Goal: Information Seeking & Learning: Learn about a topic

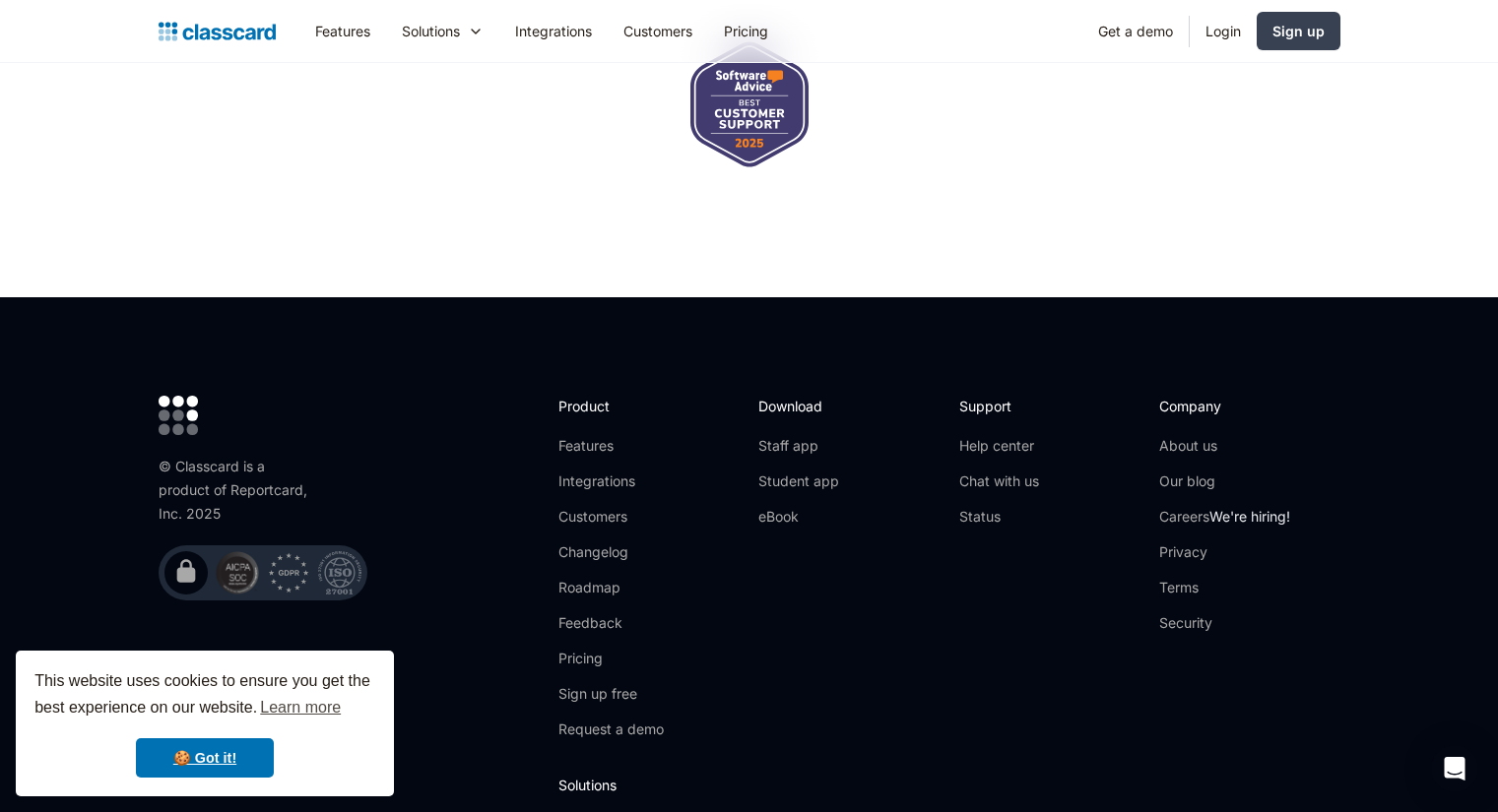
scroll to position [6563, 0]
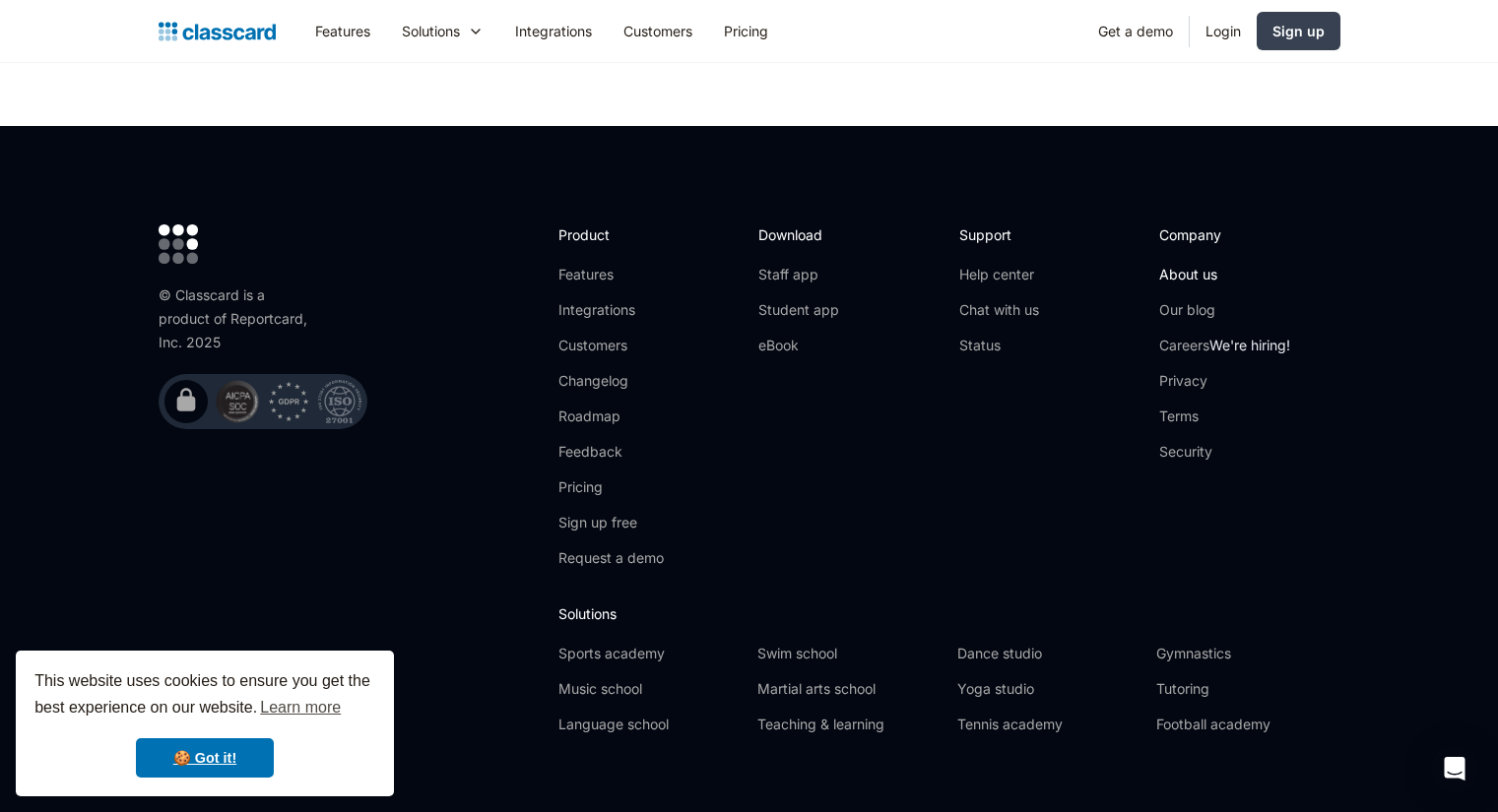
click at [1194, 265] on link "About us" at bounding box center [1224, 275] width 131 height 20
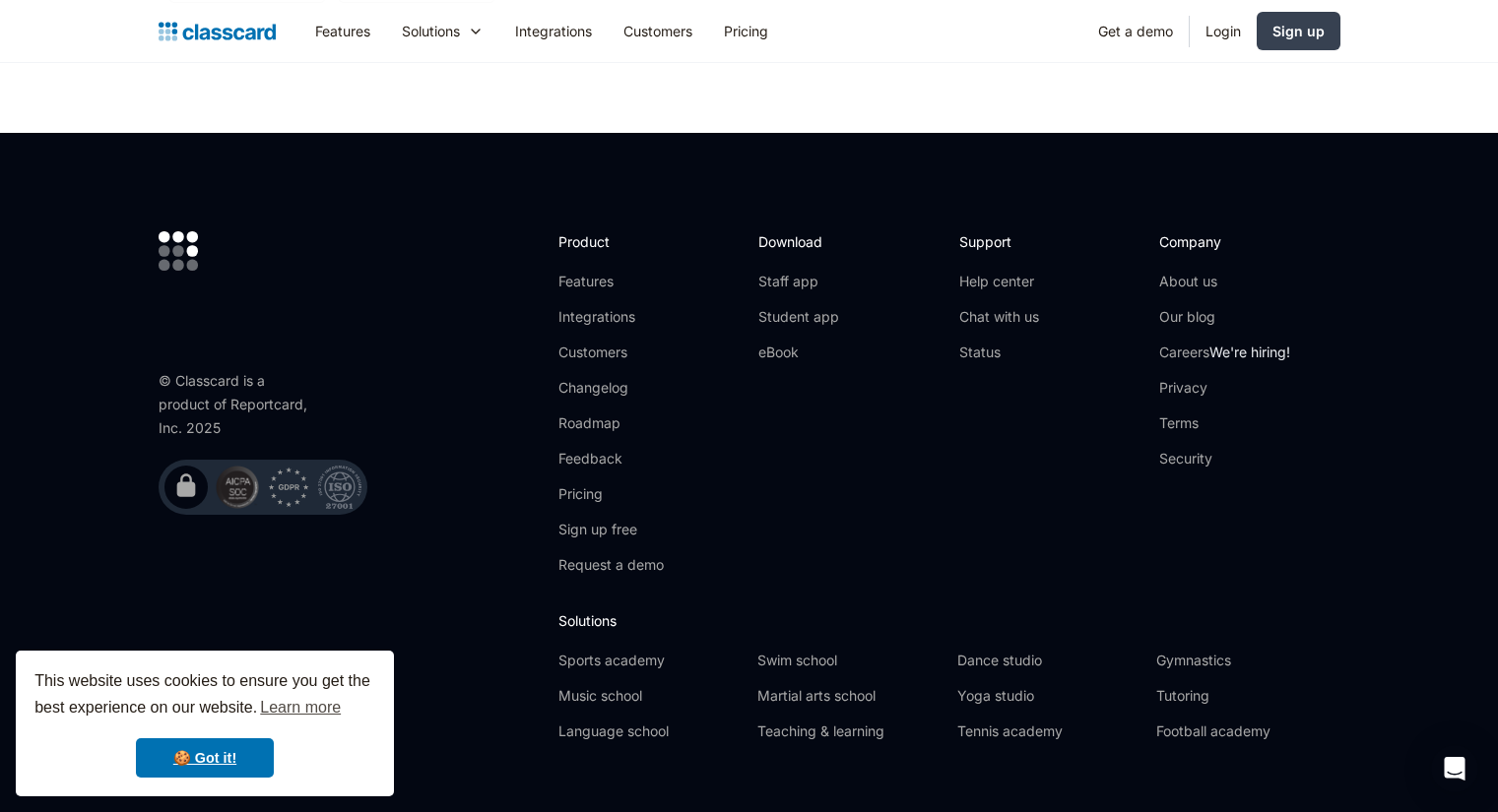
scroll to position [6971, 0]
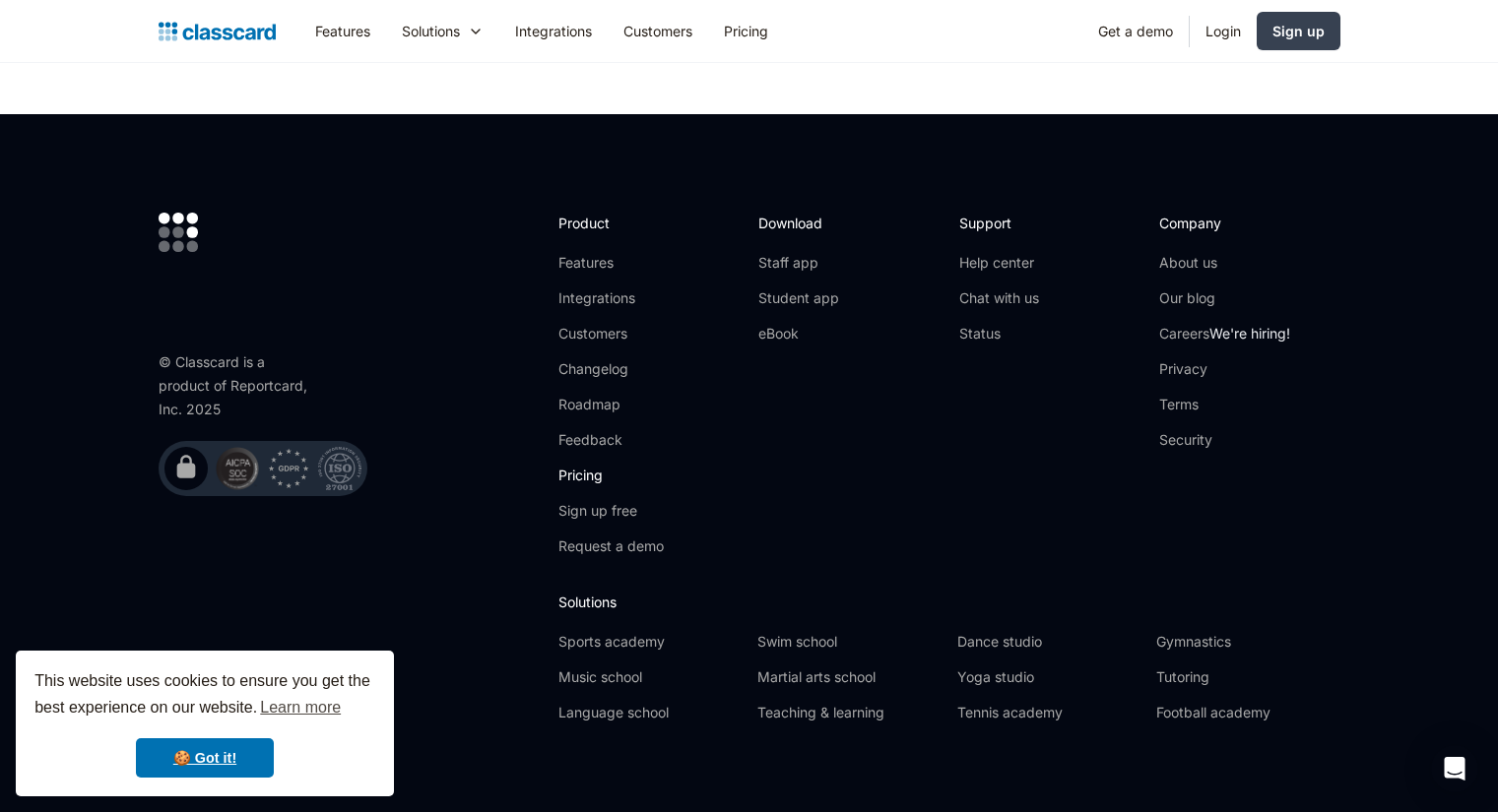
click at [591, 465] on link "Pricing" at bounding box center [611, 475] width 105 height 20
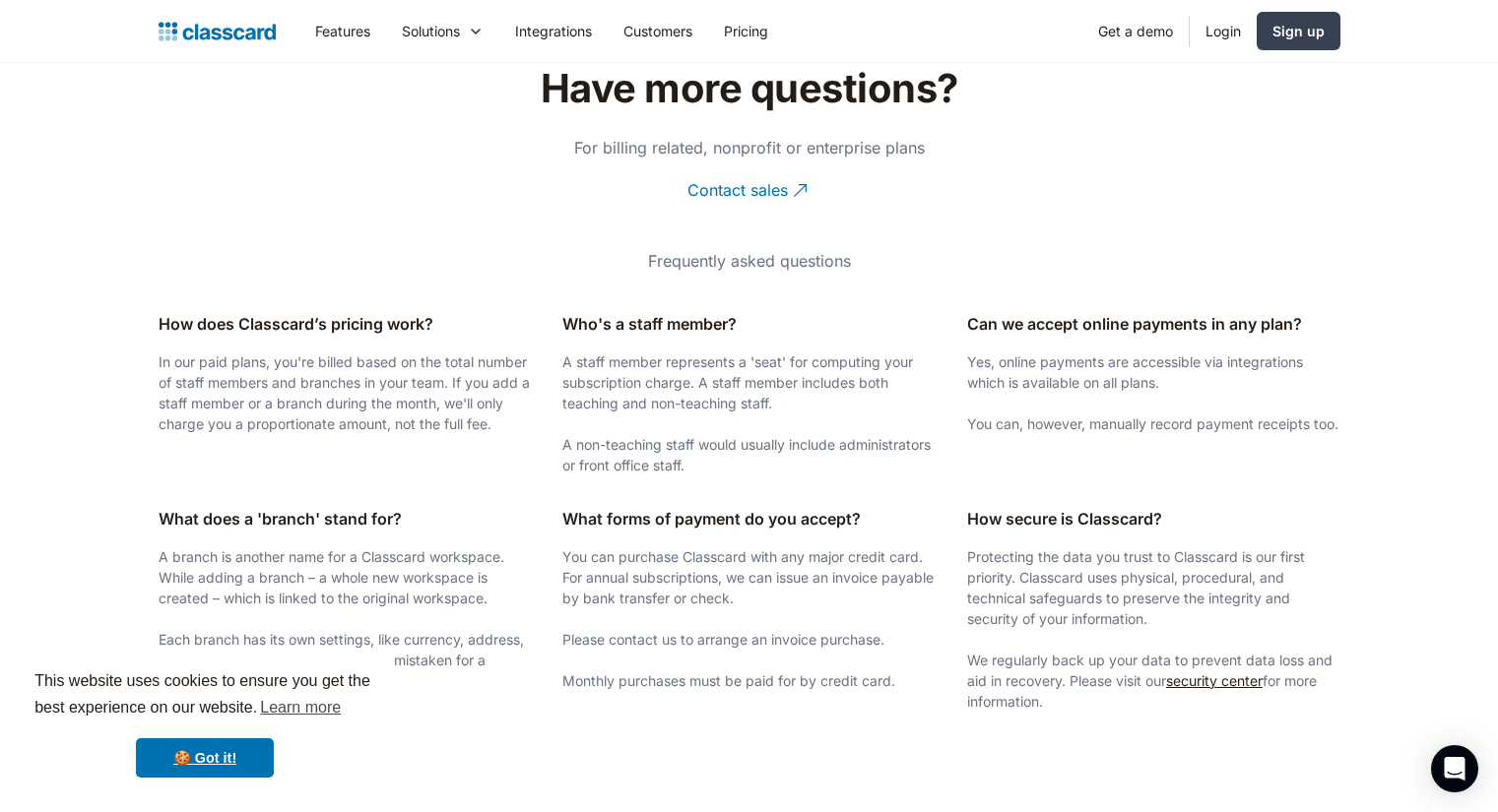
scroll to position [3788, 0]
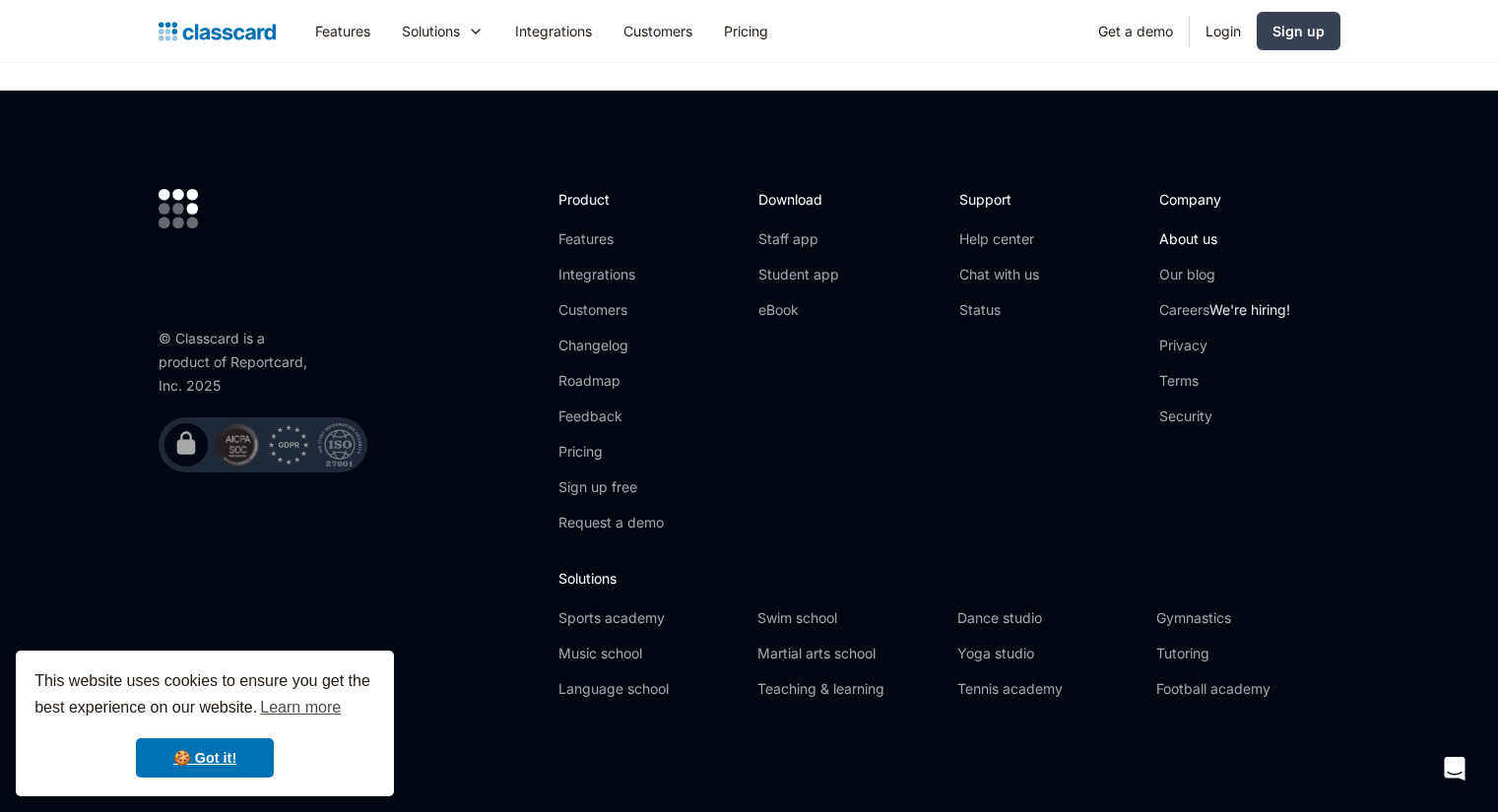
click at [1193, 240] on link "About us" at bounding box center [1224, 240] width 131 height 20
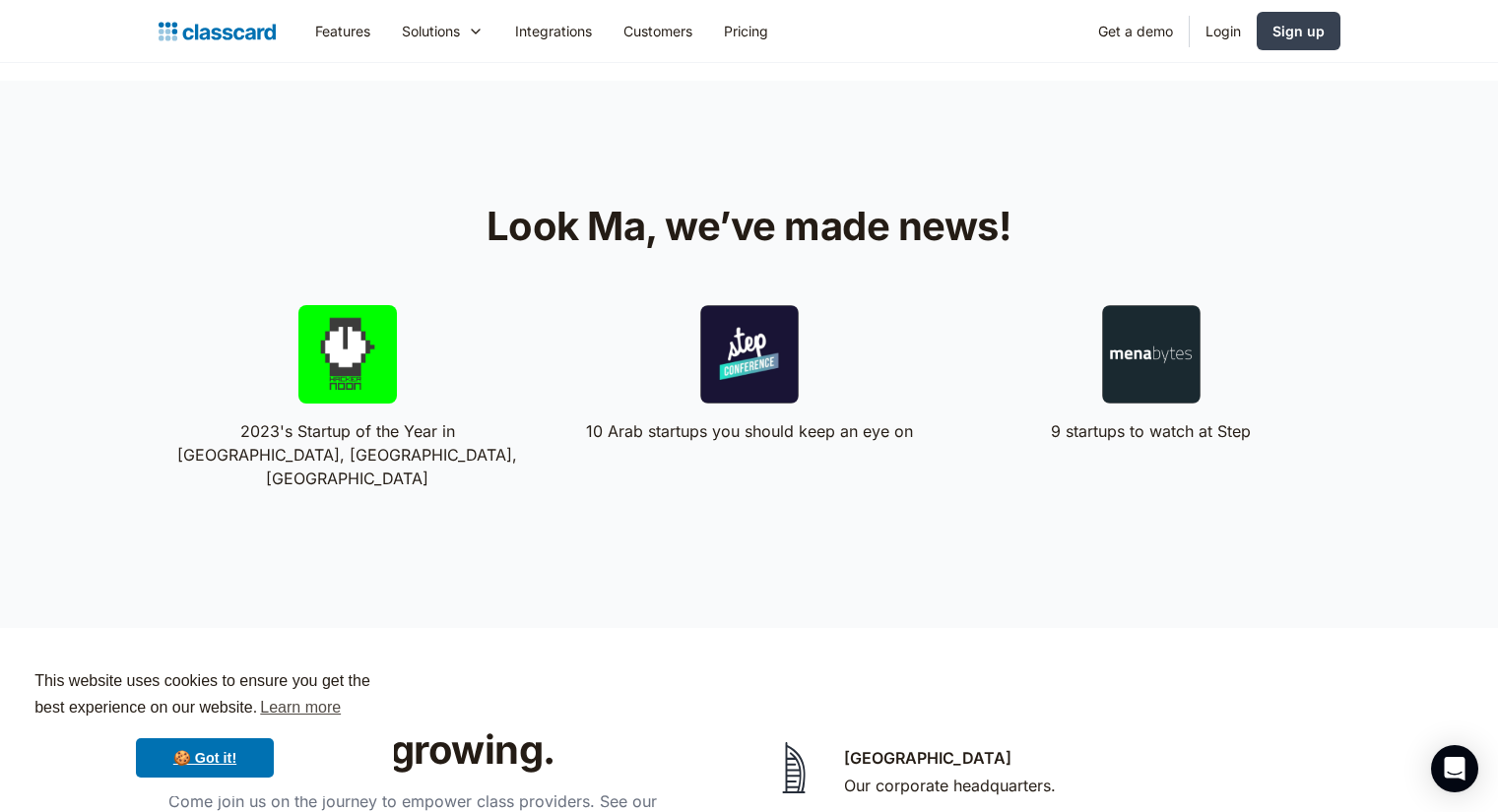
scroll to position [3568, 0]
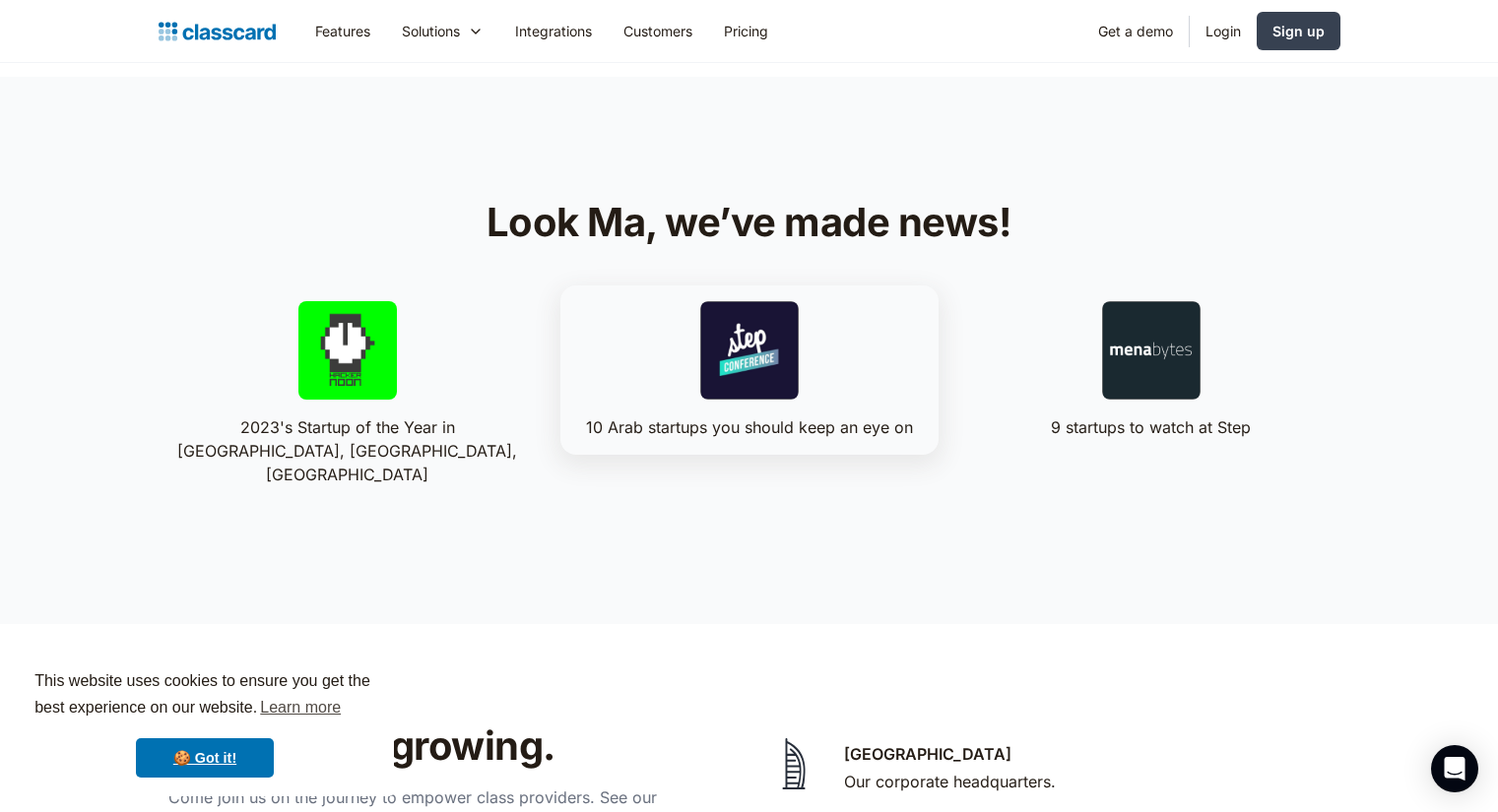
click at [732, 377] on div at bounding box center [749, 351] width 99 height 99
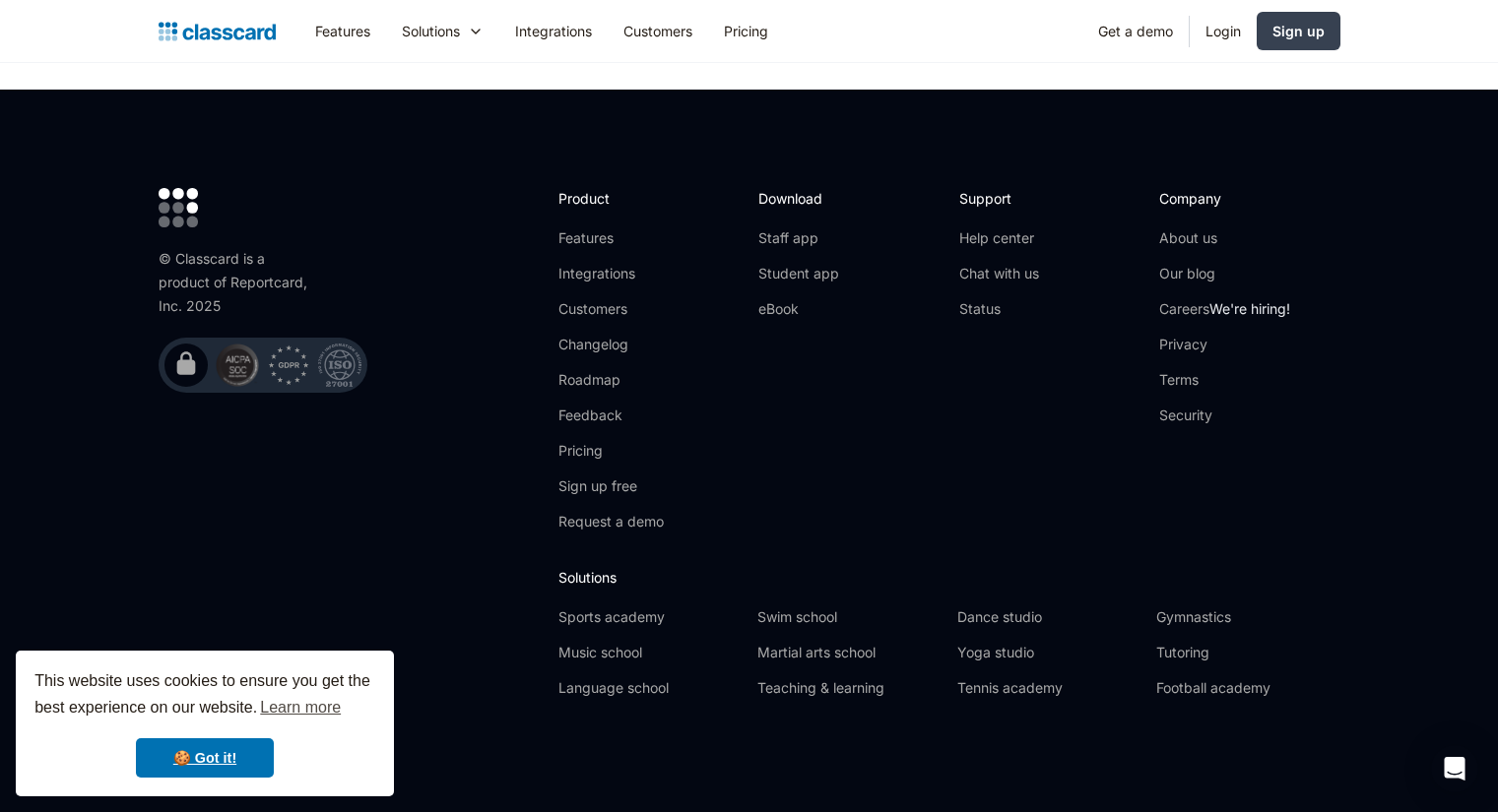
scroll to position [6563, 0]
click at [1212, 621] on link "Gymnastics" at bounding box center [1247, 617] width 183 height 20
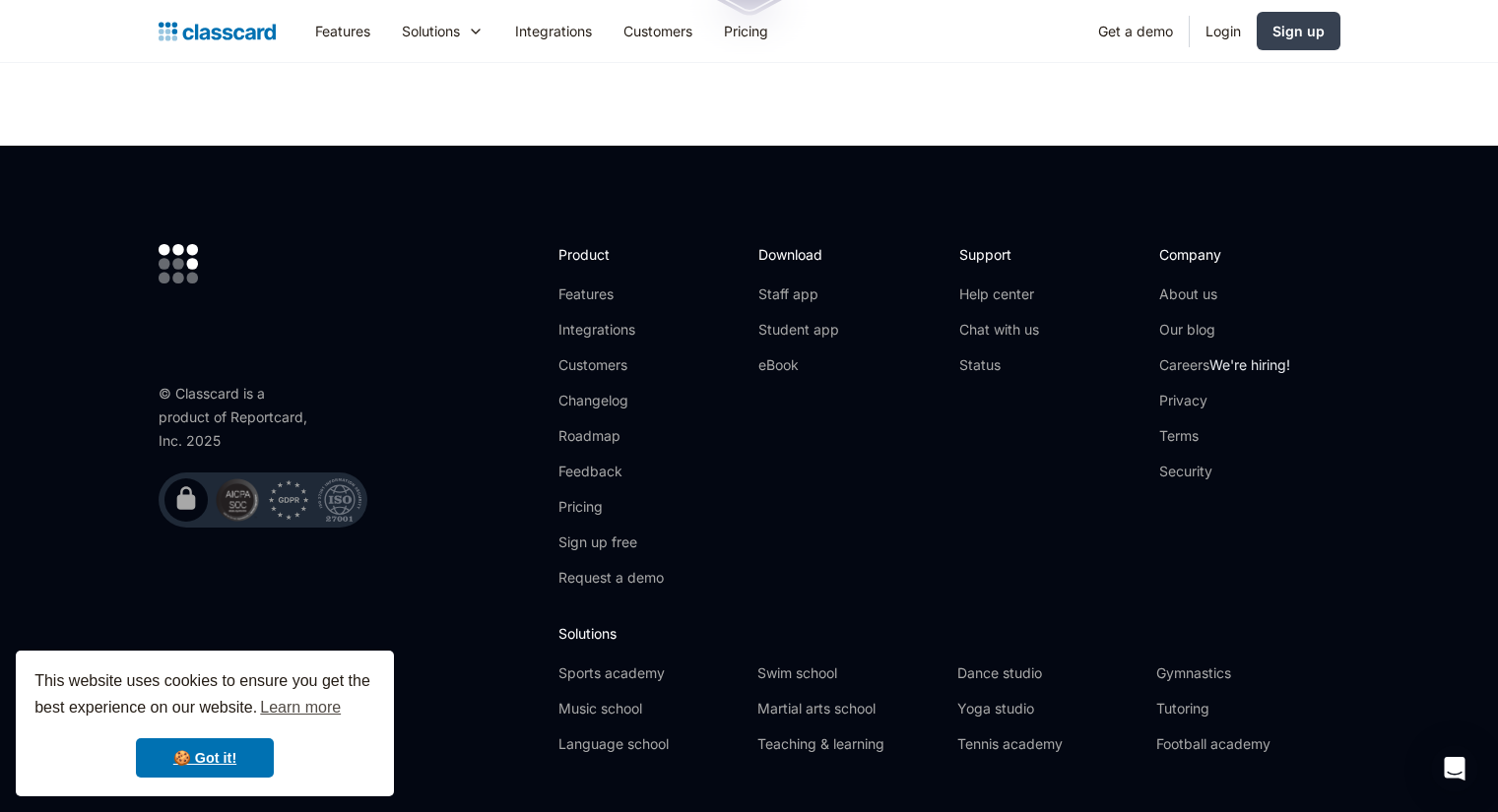
scroll to position [6750, 0]
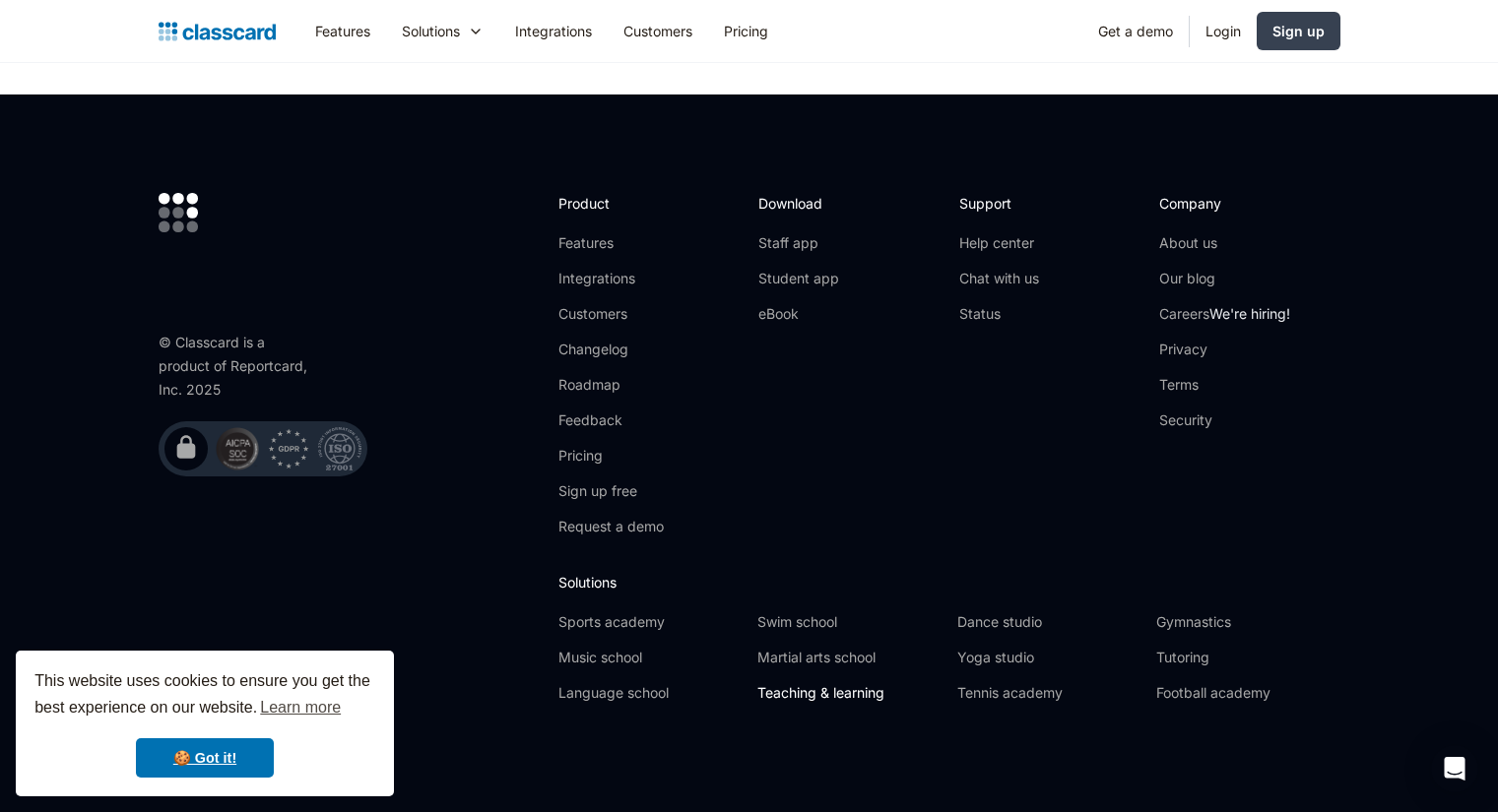
click at [867, 683] on link "Teaching & learning" at bounding box center [848, 693] width 183 height 20
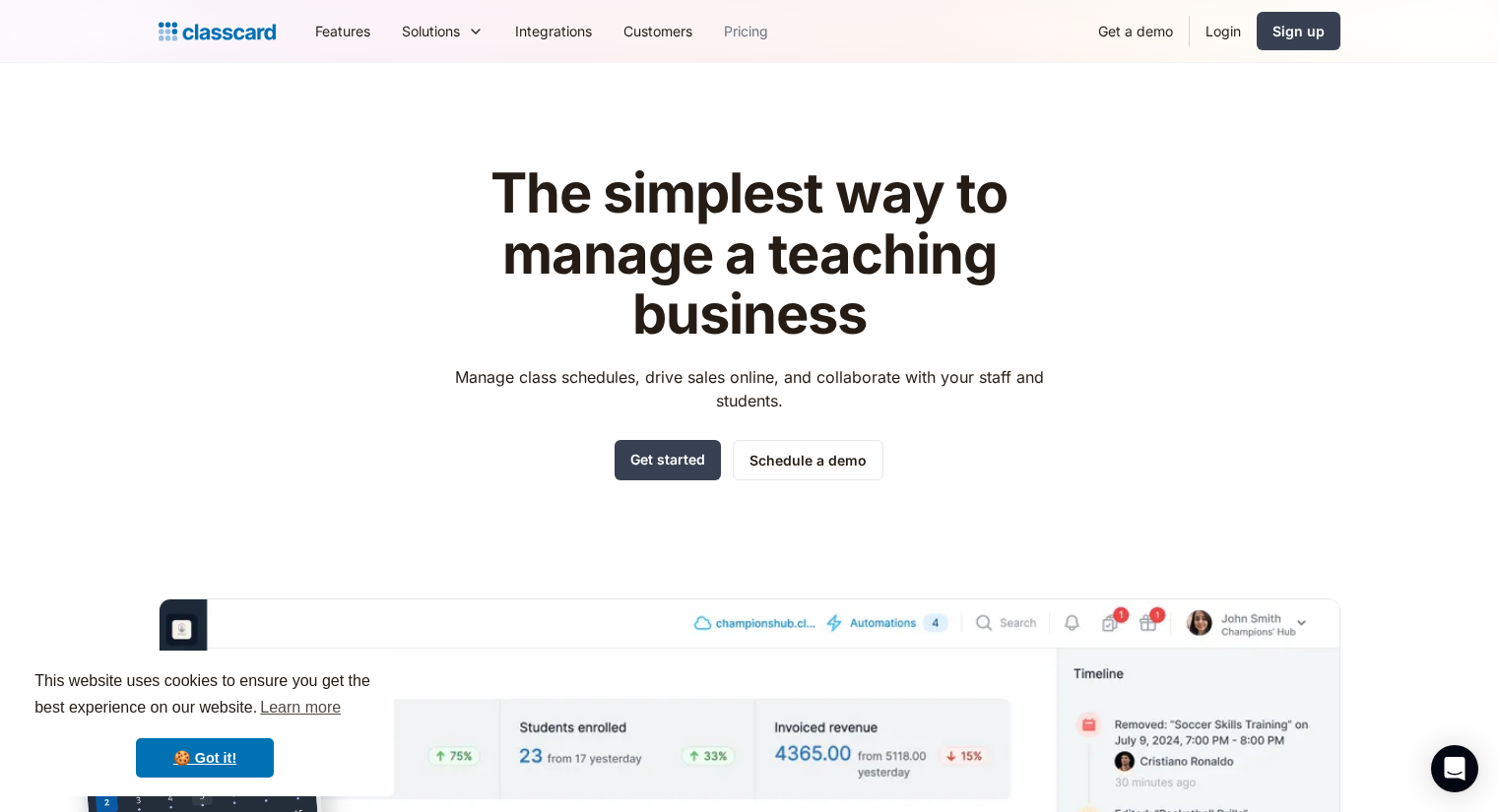
click at [759, 25] on link "Pricing" at bounding box center [747, 31] width 76 height 44
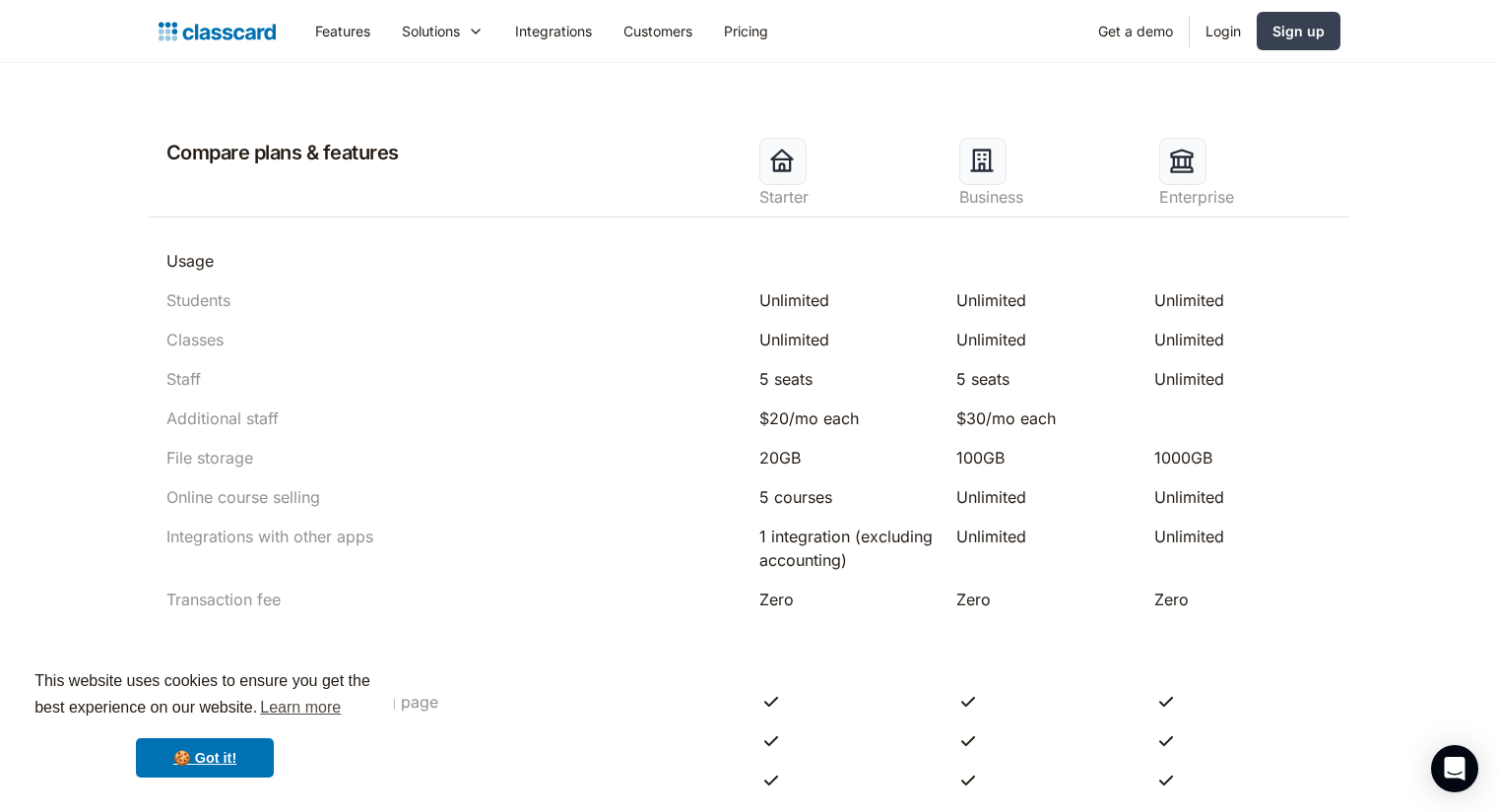
scroll to position [917, 0]
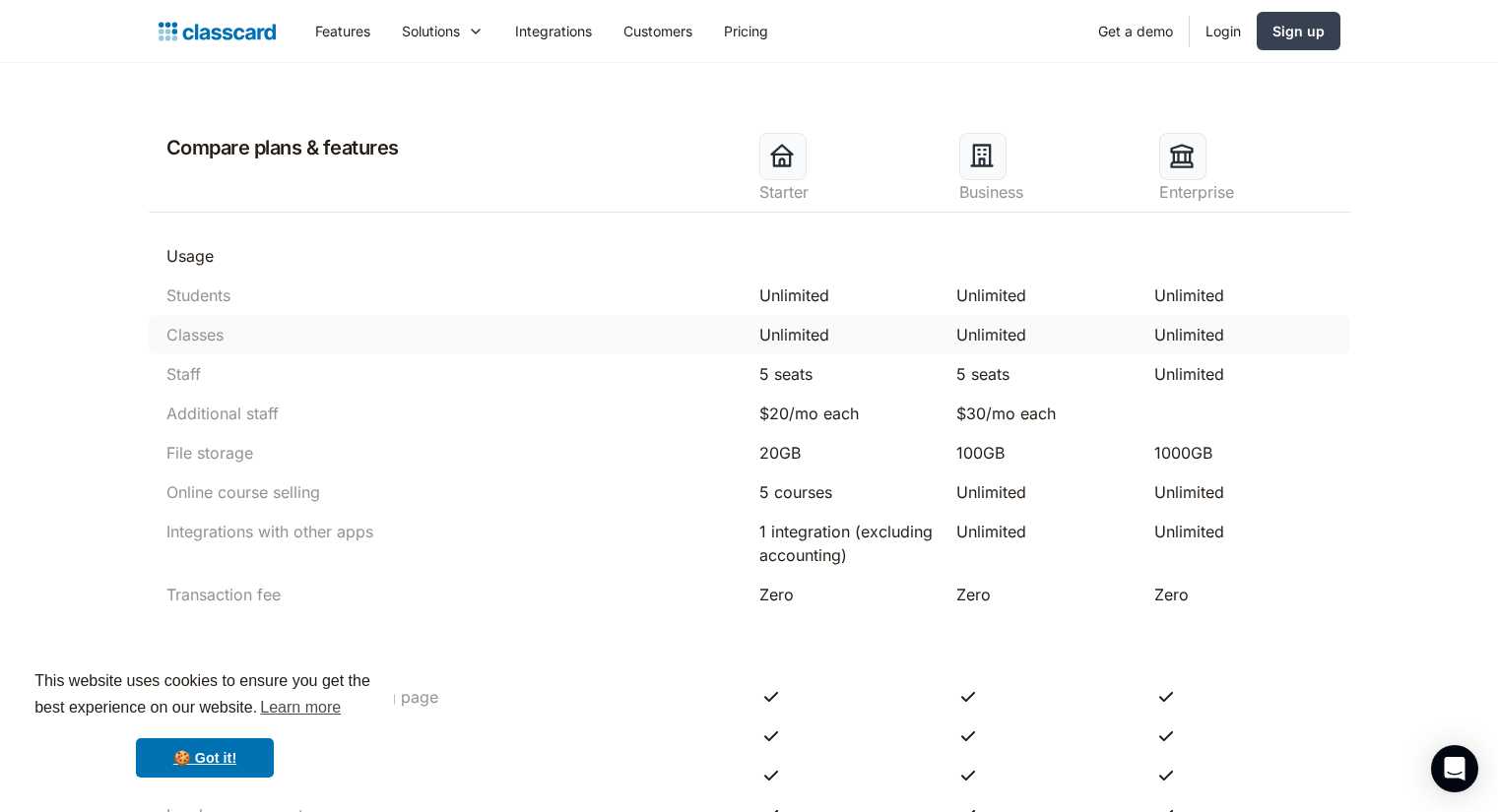
click at [199, 346] on div "Classes" at bounding box center [195, 335] width 57 height 24
click at [200, 341] on div "Classes" at bounding box center [195, 335] width 57 height 24
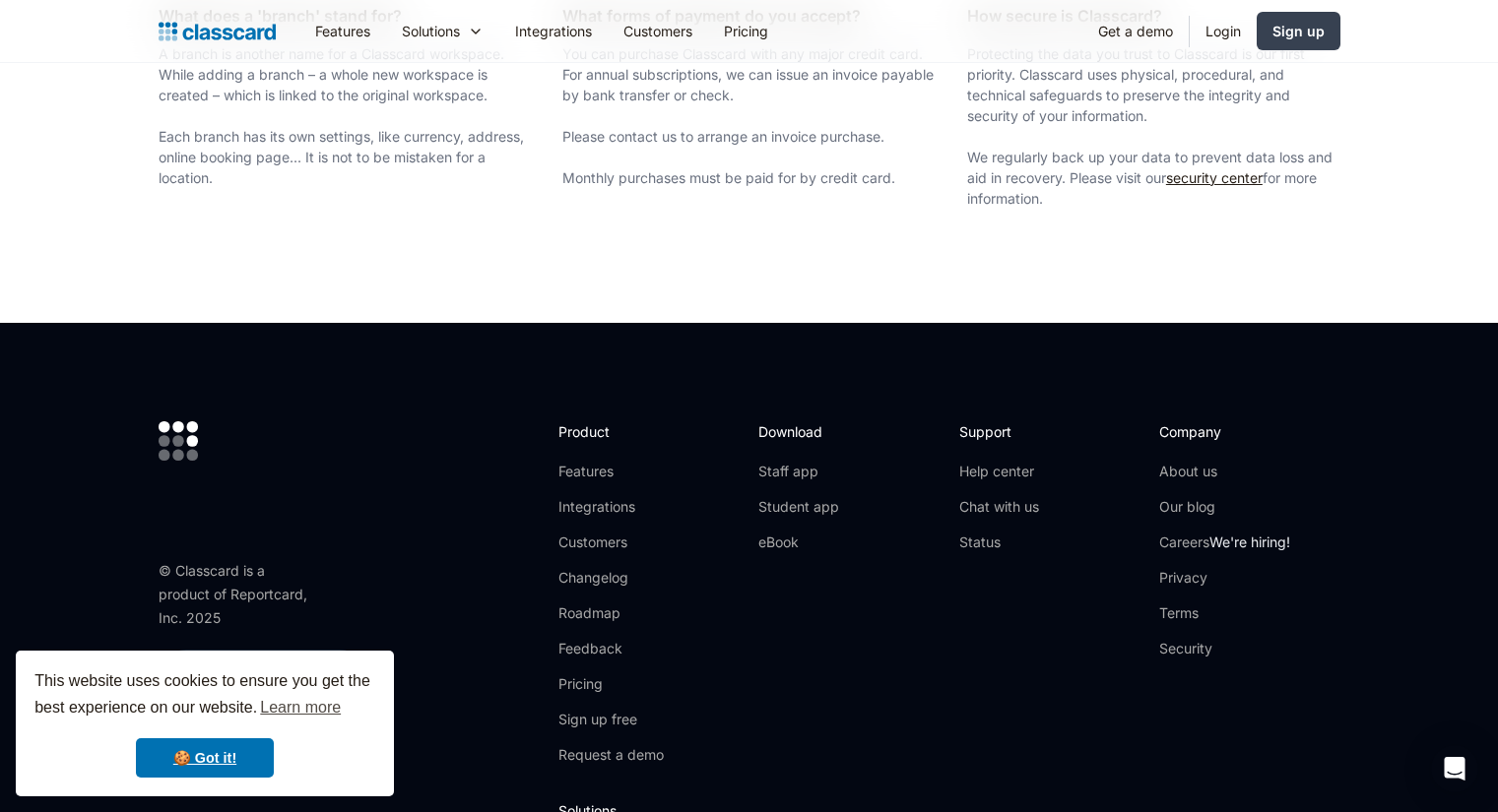
scroll to position [3788, 0]
